Goal: Check status

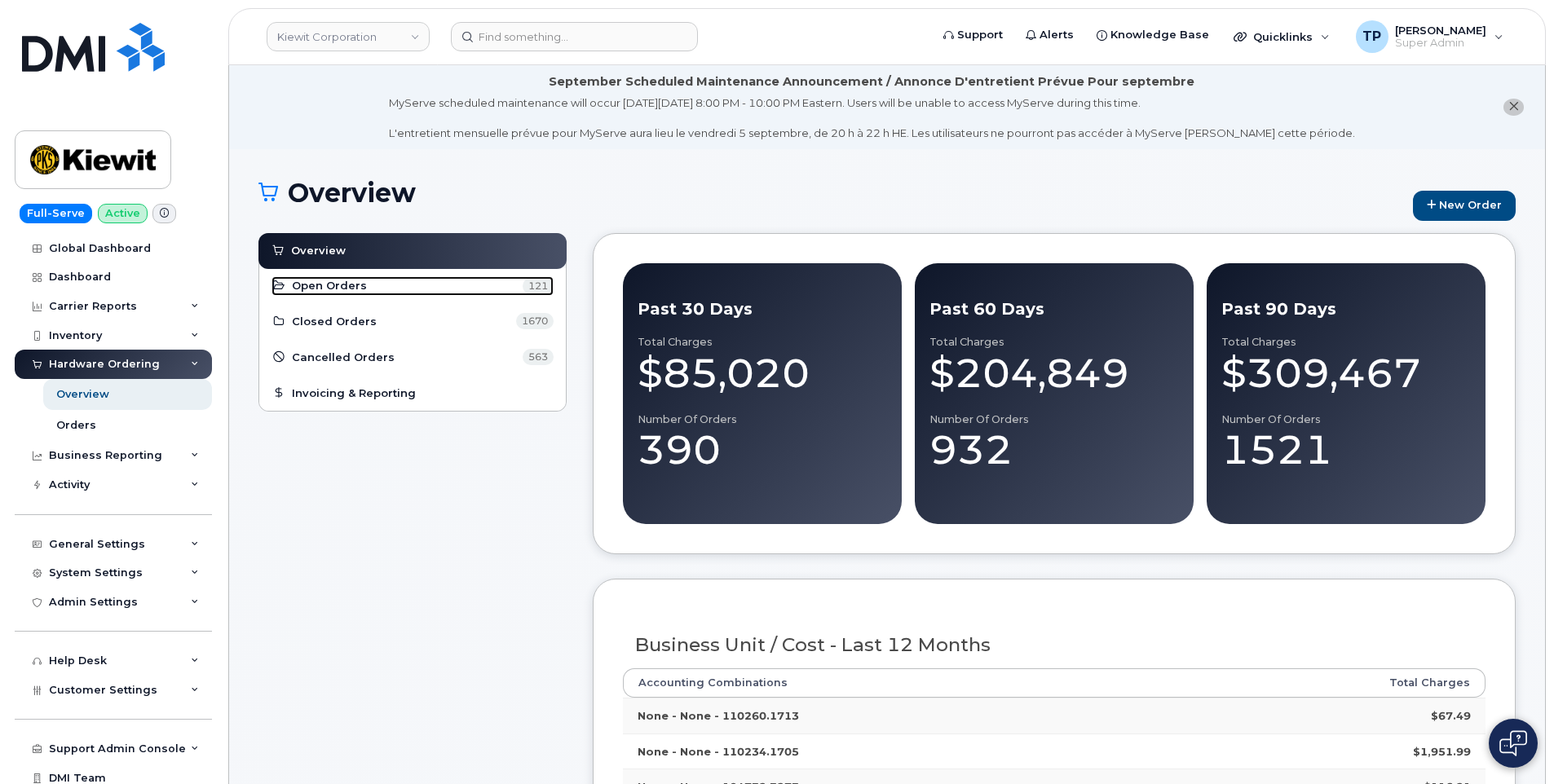
click at [419, 287] on link "Open Orders 121" at bounding box center [413, 286] width 282 height 20
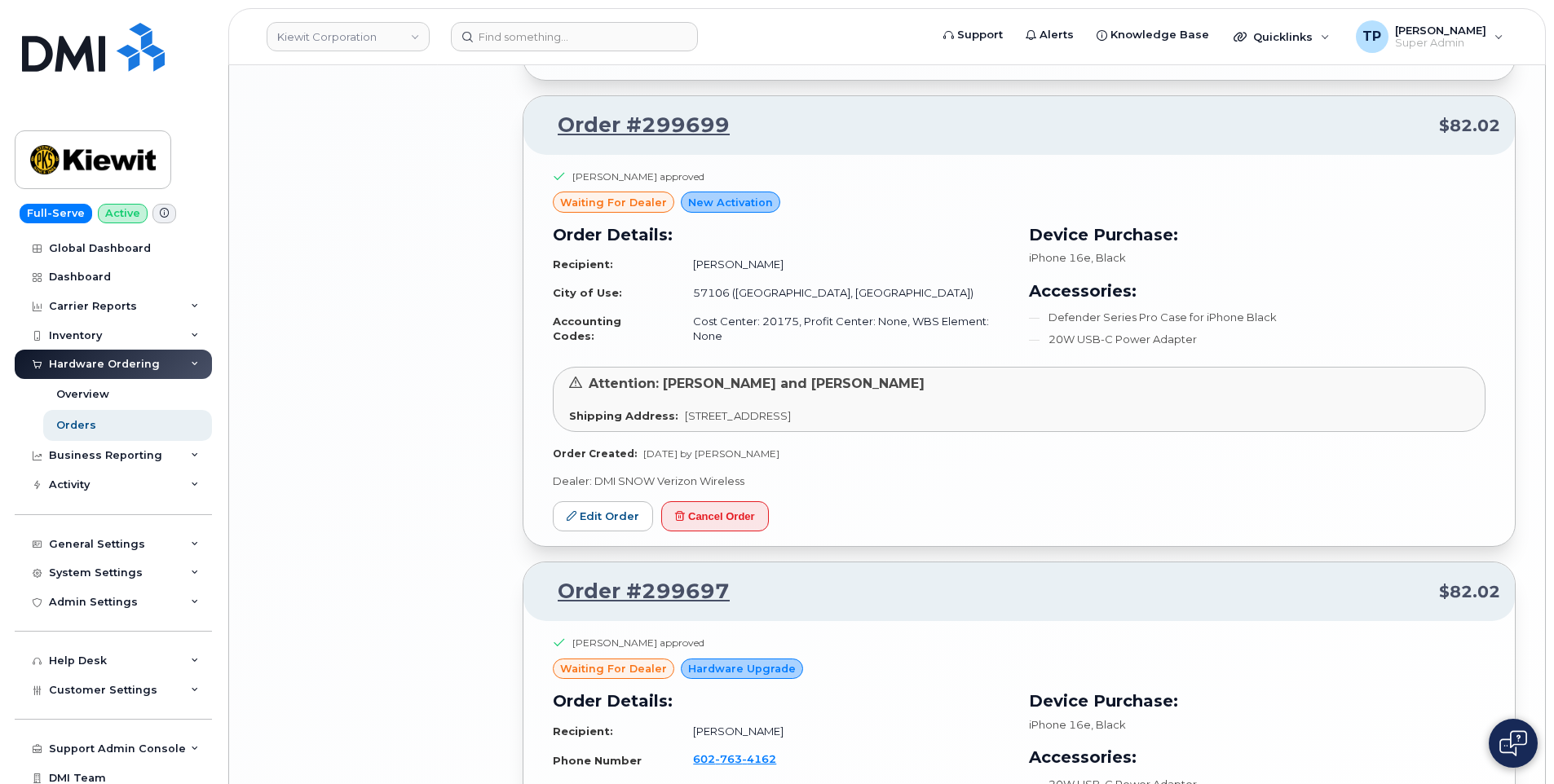
scroll to position [3412, 0]
